Goal: Task Accomplishment & Management: Use online tool/utility

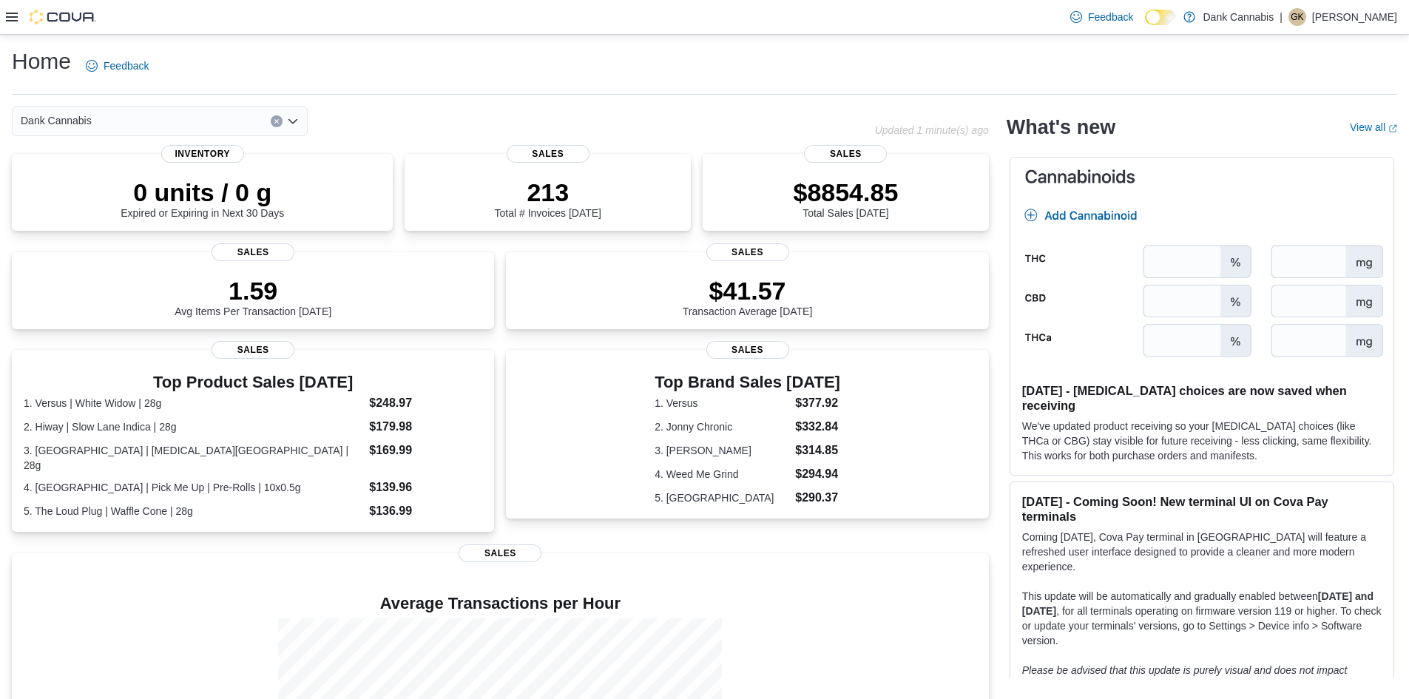
click at [11, 17] on icon at bounding box center [12, 17] width 12 height 9
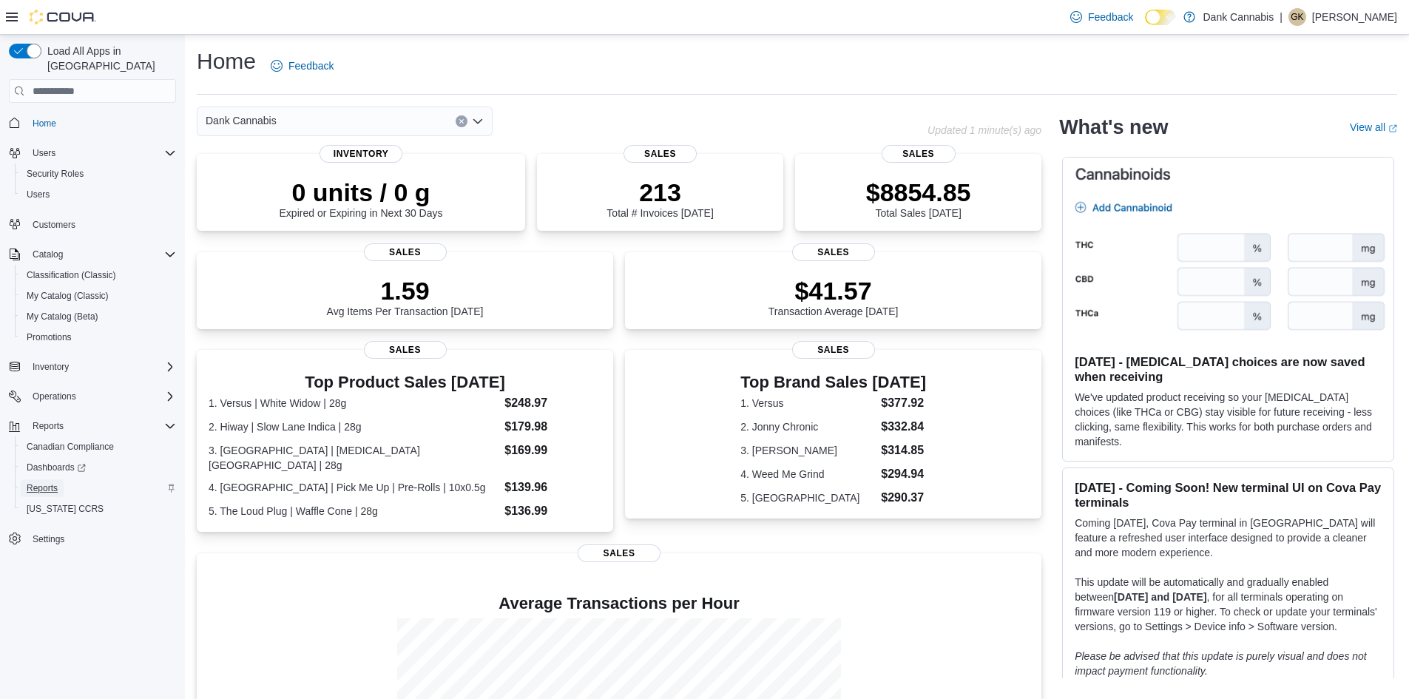
click at [50, 482] on span "Reports" at bounding box center [42, 488] width 31 height 12
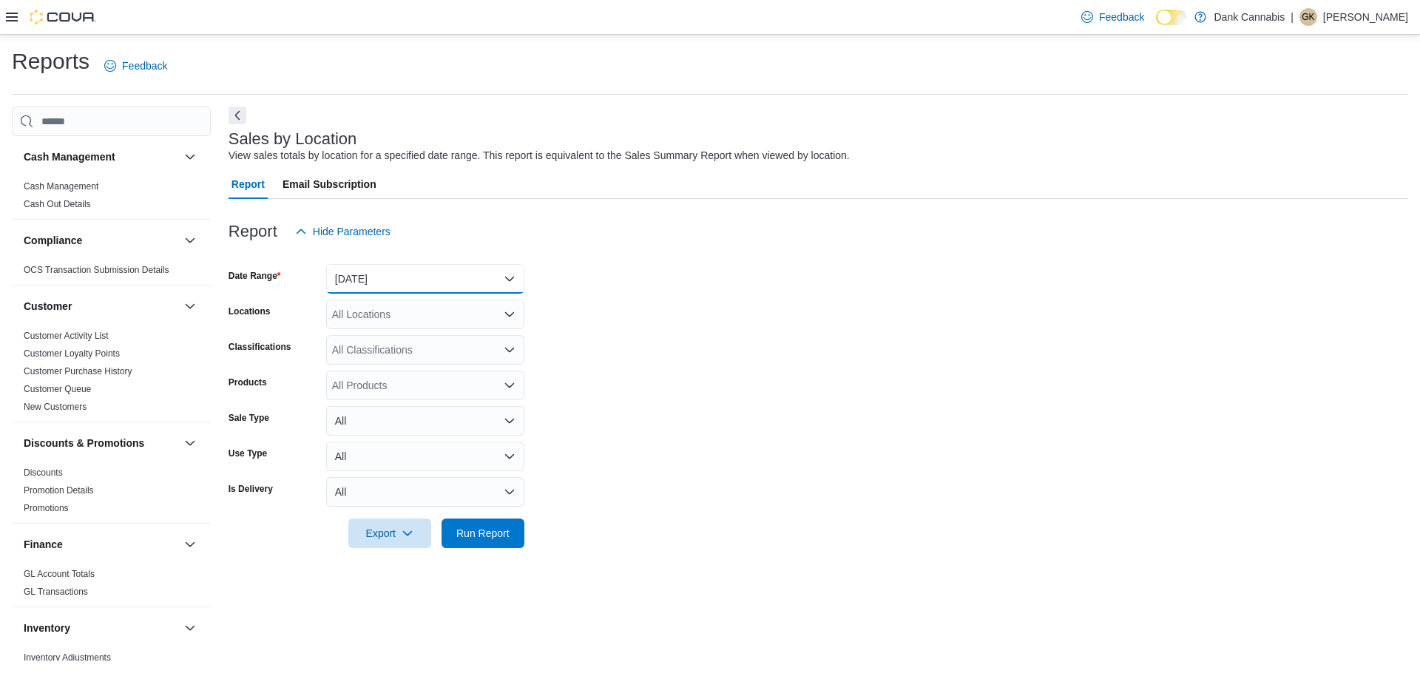
click at [376, 287] on button "Yesterday" at bounding box center [425, 279] width 198 height 30
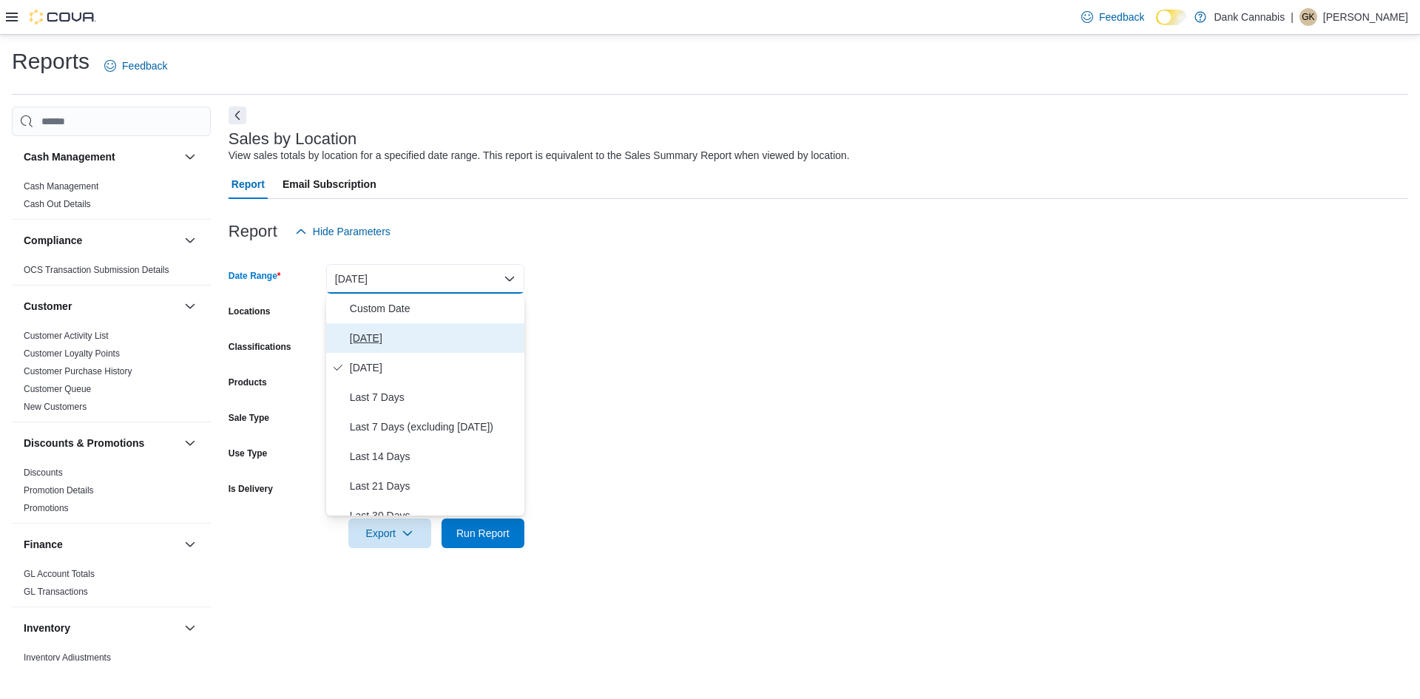
click at [365, 337] on span "Today" at bounding box center [434, 338] width 169 height 18
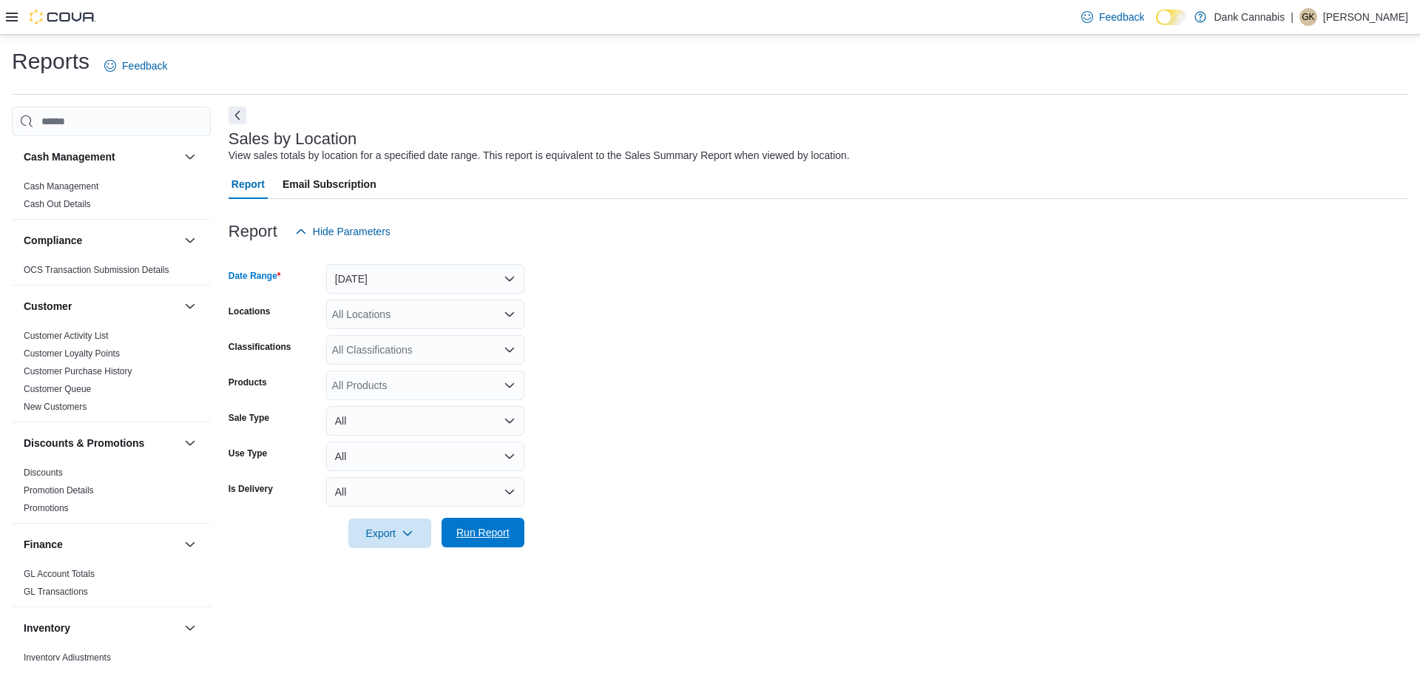
click at [477, 527] on span "Run Report" at bounding box center [482, 532] width 53 height 15
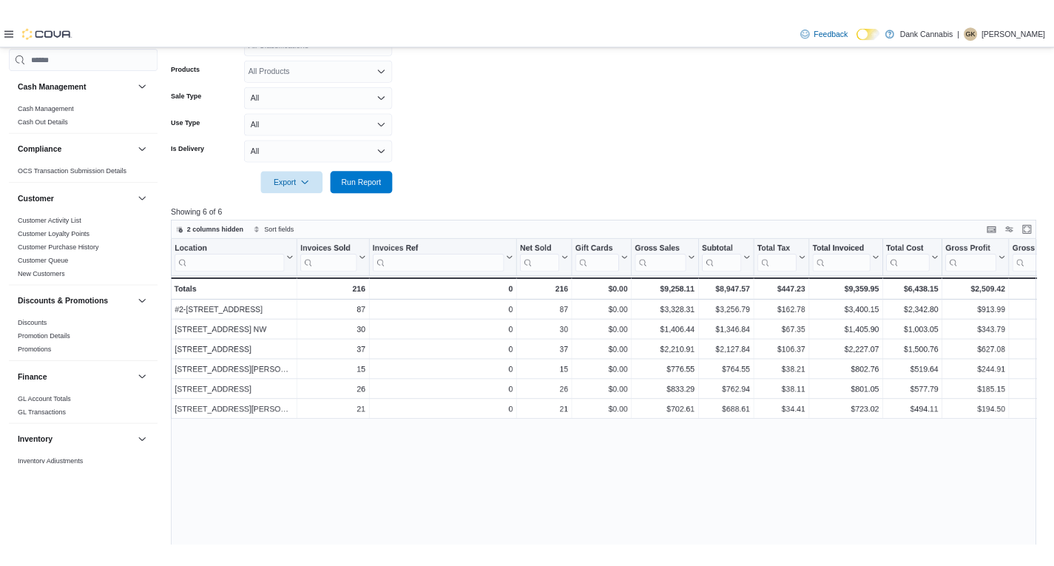
scroll to position [370, 0]
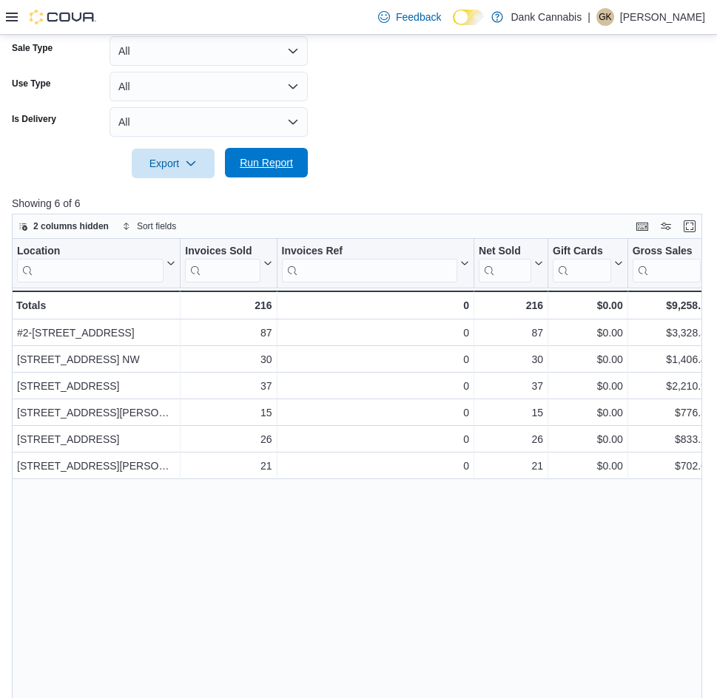
click at [285, 169] on span "Run Report" at bounding box center [266, 162] width 53 height 15
click at [277, 169] on span "Run Report" at bounding box center [266, 162] width 53 height 15
click at [291, 161] on span "Run Report" at bounding box center [266, 162] width 53 height 15
click at [285, 168] on span "Run Report" at bounding box center [266, 162] width 53 height 15
click at [275, 167] on span "Run Report" at bounding box center [266, 162] width 53 height 15
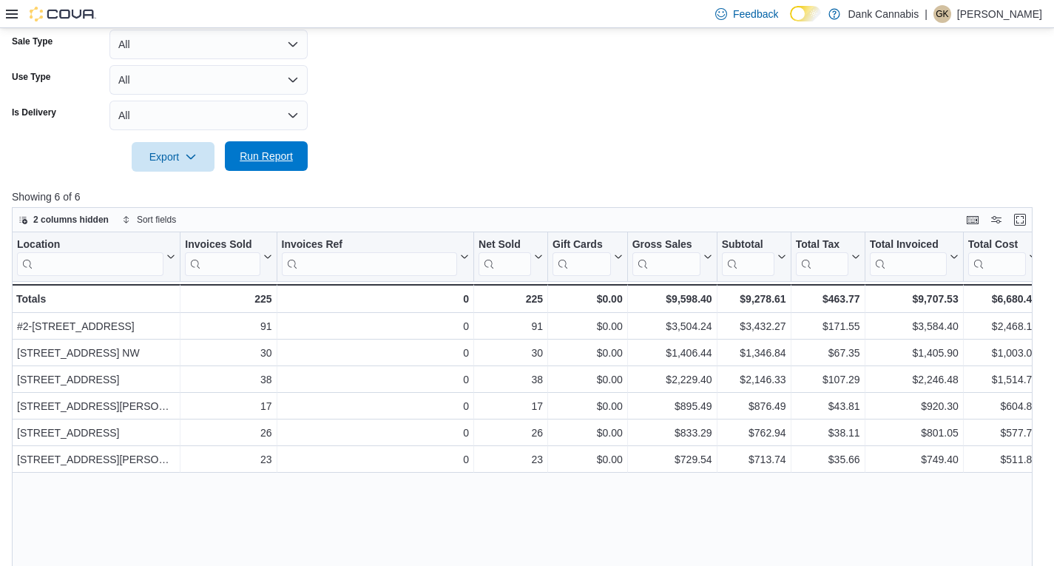
click at [262, 155] on span "Run Report" at bounding box center [266, 156] width 53 height 15
click at [265, 158] on span "Run Report" at bounding box center [266, 156] width 53 height 15
click at [277, 155] on span "Run Report" at bounding box center [266, 156] width 53 height 15
click at [300, 158] on button "Run Report" at bounding box center [266, 156] width 83 height 30
click at [256, 163] on span "Run Report" at bounding box center [266, 156] width 53 height 15
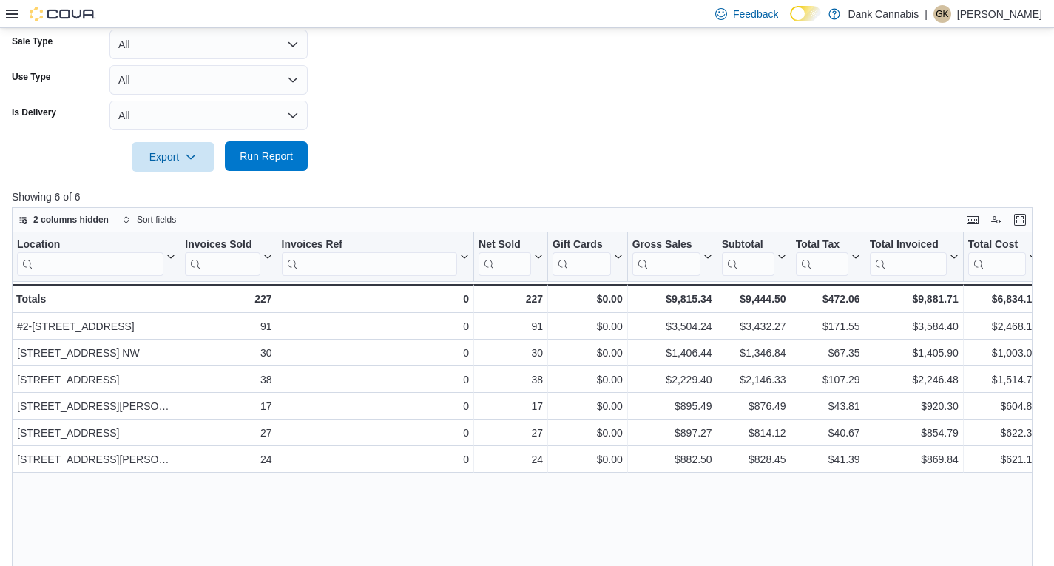
click at [274, 155] on span "Run Report" at bounding box center [266, 156] width 53 height 15
click at [276, 159] on span "Run Report" at bounding box center [266, 156] width 53 height 15
click at [276, 155] on span "Run Report" at bounding box center [266, 156] width 53 height 15
click at [283, 151] on span "Run Report" at bounding box center [266, 156] width 53 height 15
click at [290, 169] on span "Run Report" at bounding box center [266, 156] width 65 height 30
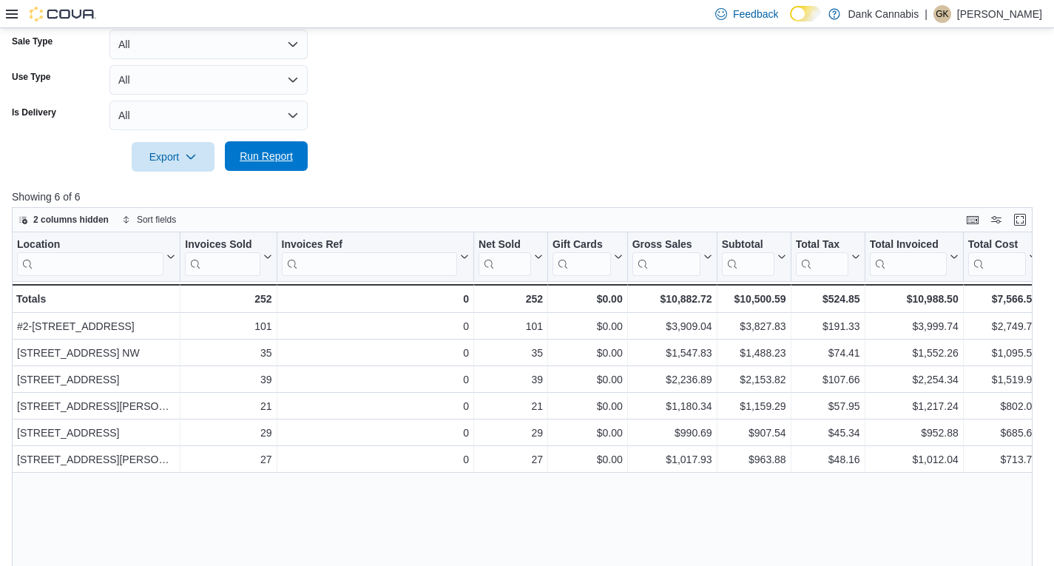
click at [263, 153] on span "Run Report" at bounding box center [266, 156] width 53 height 15
click at [248, 157] on span "Run Report" at bounding box center [266, 156] width 53 height 15
click at [251, 159] on span "Run Report" at bounding box center [266, 156] width 53 height 15
click at [282, 163] on span "Run Report" at bounding box center [266, 156] width 53 height 15
click at [269, 162] on span "Run Report" at bounding box center [266, 156] width 53 height 15
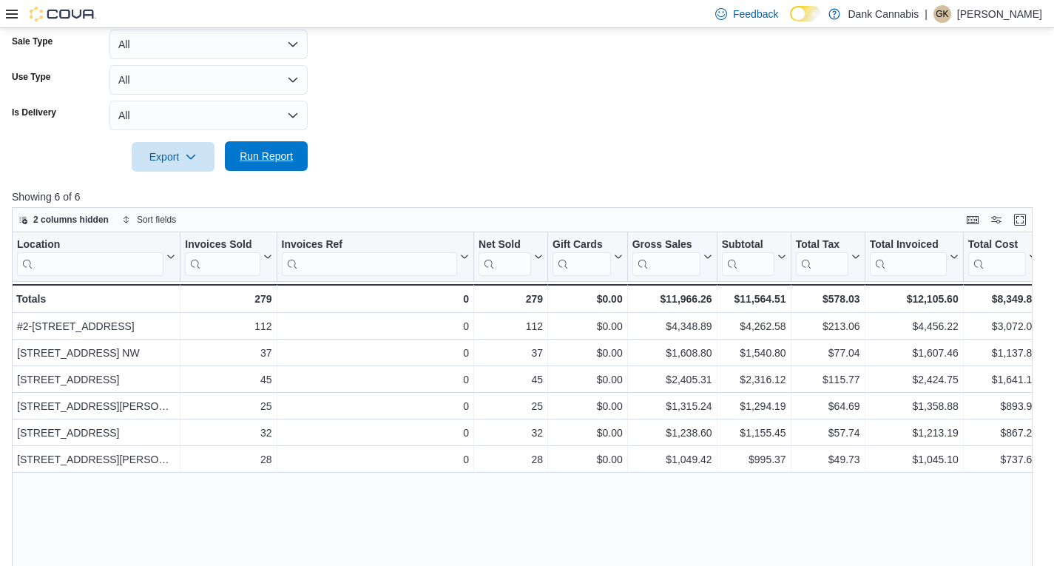
click at [271, 153] on span "Run Report" at bounding box center [266, 156] width 53 height 15
click at [271, 161] on span "Run Report" at bounding box center [266, 156] width 53 height 15
click at [286, 162] on span "Run Report" at bounding box center [266, 156] width 53 height 15
click at [280, 160] on span "Run Report" at bounding box center [266, 156] width 53 height 15
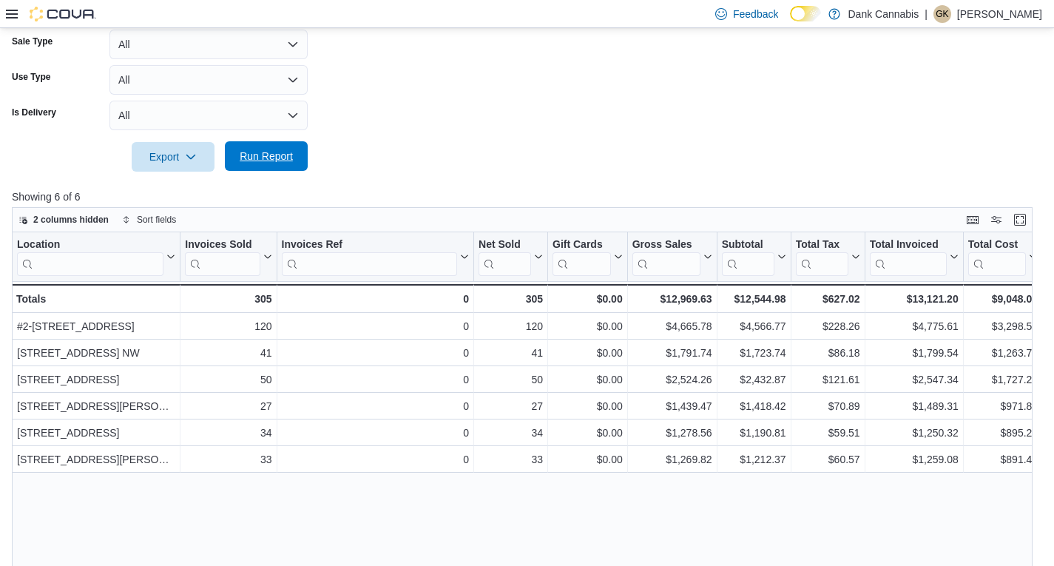
click at [268, 158] on span "Run Report" at bounding box center [266, 156] width 53 height 15
click at [282, 158] on span "Run Report" at bounding box center [266, 156] width 53 height 15
click at [268, 161] on span "Run Report" at bounding box center [266, 156] width 53 height 15
click at [278, 171] on span "Run Report" at bounding box center [266, 157] width 65 height 30
click at [294, 162] on span "Run Report" at bounding box center [266, 156] width 65 height 30
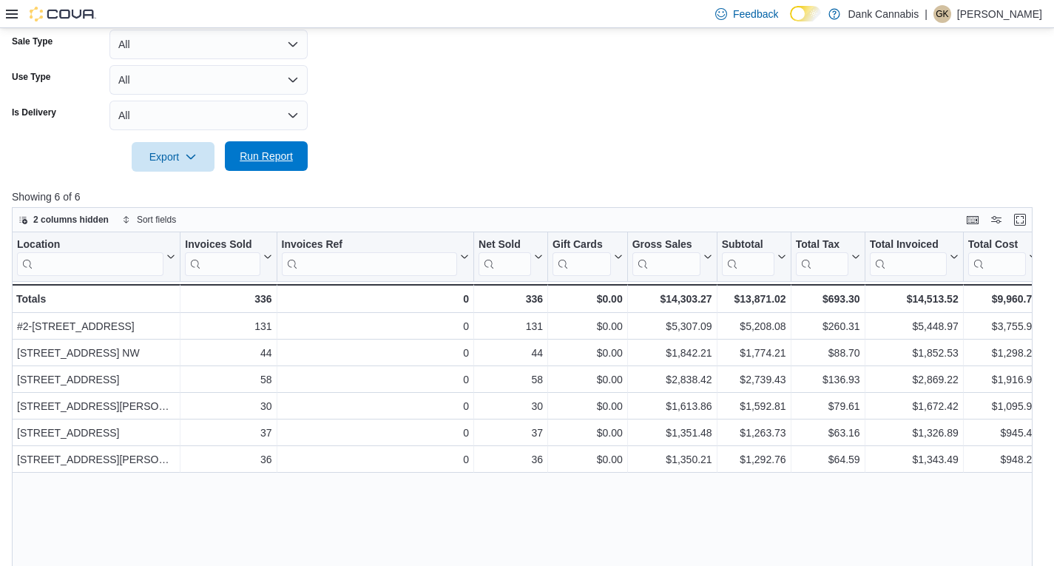
click at [263, 158] on span "Run Report" at bounding box center [266, 156] width 53 height 15
click at [265, 164] on span "Run Report" at bounding box center [266, 156] width 65 height 30
click at [276, 158] on span "Run Report" at bounding box center [266, 156] width 53 height 15
click at [266, 155] on span "Run Report" at bounding box center [266, 156] width 53 height 15
click at [279, 152] on span "Run Report" at bounding box center [266, 156] width 53 height 15
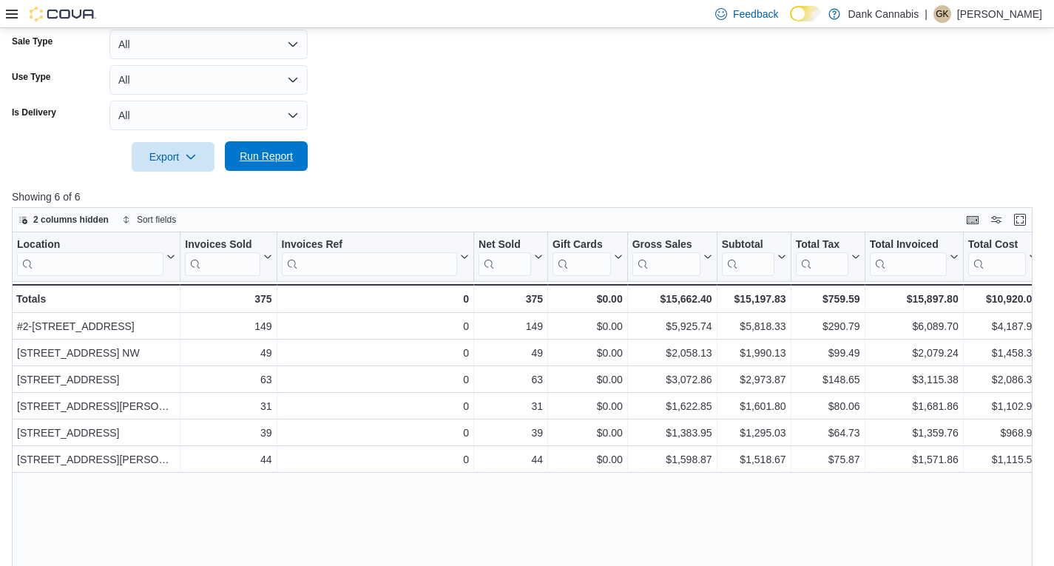
click at [274, 155] on span "Run Report" at bounding box center [266, 156] width 53 height 15
click at [265, 163] on span "Run Report" at bounding box center [266, 156] width 53 height 15
